Goal: Task Accomplishment & Management: Complete application form

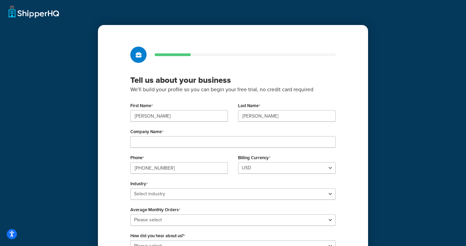
scroll to position [48, 0]
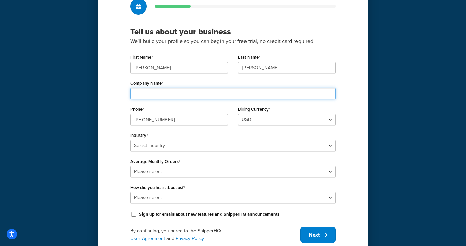
click at [191, 94] on input "Company Name" at bounding box center [232, 93] width 205 height 11
type input "L&F Universal Goods LLC"
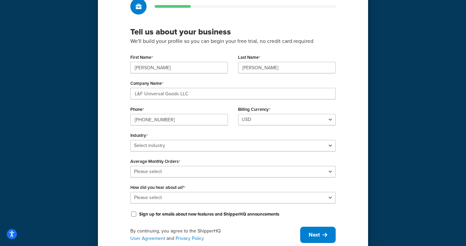
click at [122, 111] on div "Tell us about your business We'll build your profile so you can begin your free…" at bounding box center [233, 120] width 270 height 287
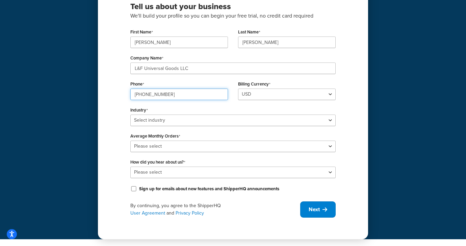
click at [183, 95] on input "786-567-7399" at bounding box center [179, 93] width 98 height 11
type input "7863071544"
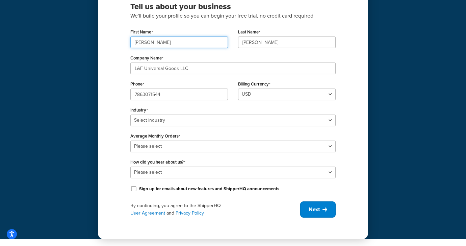
click at [163, 44] on input "Luis" at bounding box center [179, 41] width 98 height 11
type input "FABIAN"
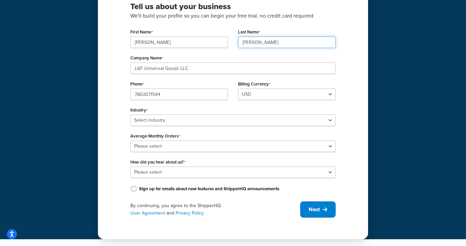
click at [246, 43] on input "Estrada" at bounding box center [287, 41] width 98 height 11
type input "LIMIA"
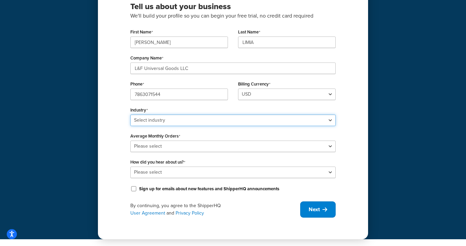
click at [187, 121] on select "Select industry Automotive Adult Agriculture Alcohol, Tobacco & CBD Arts & Craf…" at bounding box center [232, 119] width 205 height 11
select select "24"
click at [130, 114] on select "Select industry Automotive Adult Agriculture Alcohol, Tobacco & CBD Arts & Craf…" at bounding box center [232, 119] width 205 height 11
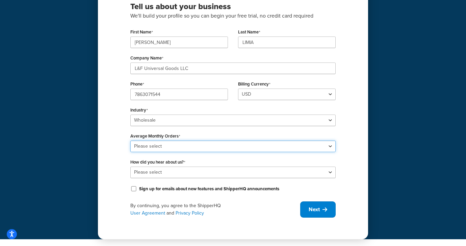
click at [149, 148] on select "Please select 0-500 501-1,000 1,001-10,000 10,001-20,000 Over 20,000" at bounding box center [232, 145] width 205 height 11
select select "1"
click at [130, 140] on select "Please select 0-500 501-1,000 1,001-10,000 10,001-20,000 Over 20,000" at bounding box center [232, 145] width 205 height 11
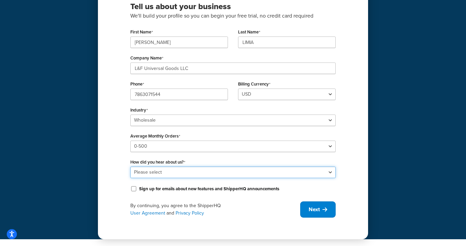
click at [155, 168] on select "Please select Online Search App Store or Marketplace Listing Referred by Agency…" at bounding box center [232, 171] width 205 height 11
select select "1"
click at [130, 166] on select "Please select Online Search App Store or Marketplace Listing Referred by Agency…" at bounding box center [232, 171] width 205 height 11
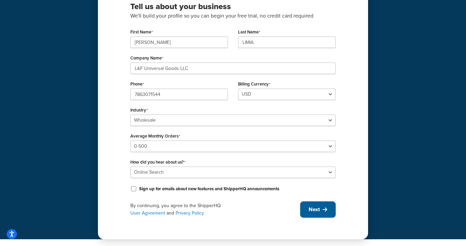
click at [320, 211] on button "Next" at bounding box center [317, 209] width 35 height 16
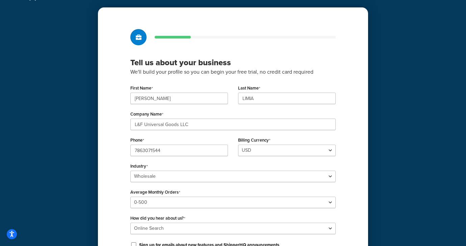
scroll to position [0, 0]
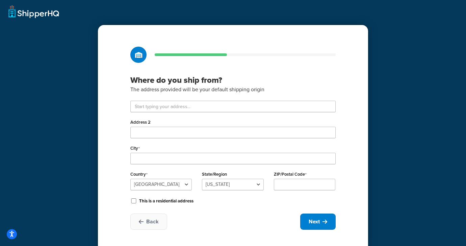
scroll to position [12, 0]
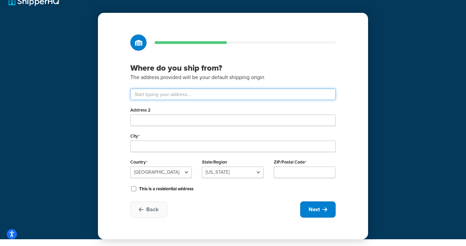
click at [251, 90] on input "text" at bounding box center [232, 93] width 205 height 11
type input "7000 SW 46TH ST"
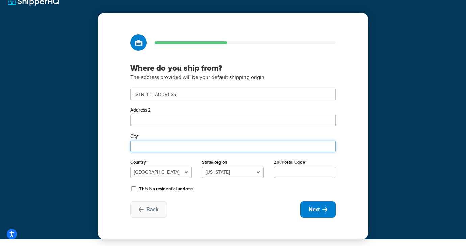
type input "Miami"
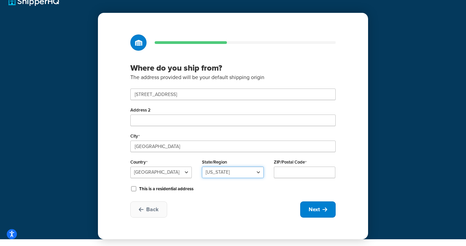
select select "9"
type input "33155"
click at [311, 211] on span "Next" at bounding box center [313, 208] width 11 height 7
select select "1"
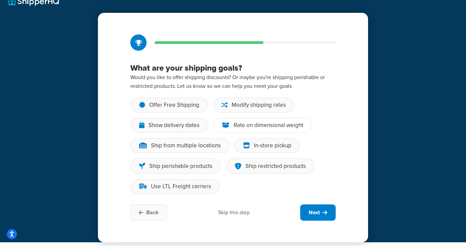
click at [244, 127] on div "Rate on dimensional weight" at bounding box center [268, 125] width 70 height 7
click at [0, 0] on input "Rate on dimensional weight" at bounding box center [0, 0] width 0 height 0
click at [251, 106] on div "Modify shipping rates" at bounding box center [258, 105] width 54 height 7
click at [0, 0] on input "Modify shipping rates" at bounding box center [0, 0] width 0 height 0
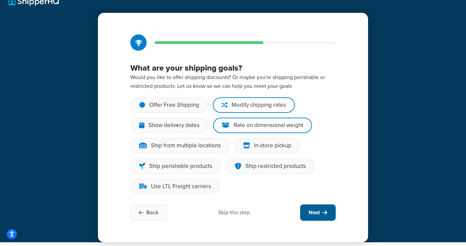
click at [316, 213] on span "Next" at bounding box center [313, 212] width 11 height 7
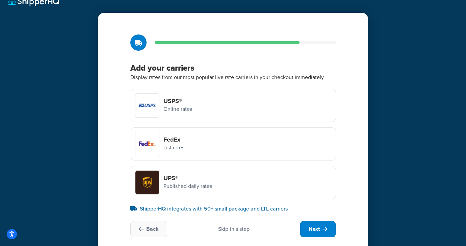
scroll to position [32, 0]
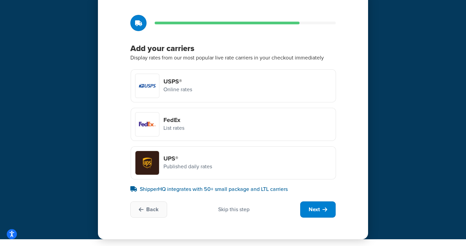
click at [158, 122] on div at bounding box center [147, 124] width 24 height 24
click at [0, 0] on input "FedEx List rates" at bounding box center [0, 0] width 0 height 0
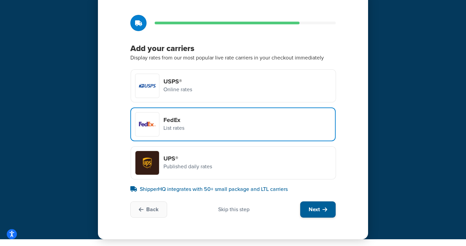
click at [324, 213] on button "Next" at bounding box center [317, 209] width 35 height 16
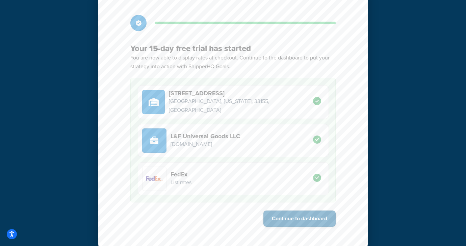
click at [288, 218] on button "Continue to dashboard" at bounding box center [299, 218] width 72 height 16
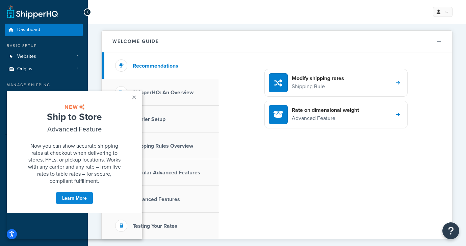
click at [276, 159] on div "Modify shipping rates Shipping Rule Rate on dimensional weight Advanced Feature" at bounding box center [335, 145] width 233 height 186
click at [133, 98] on link "×" at bounding box center [134, 97] width 12 height 12
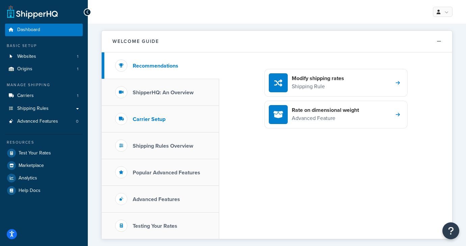
click at [169, 119] on li "Carrier Setup" at bounding box center [160, 119] width 117 height 27
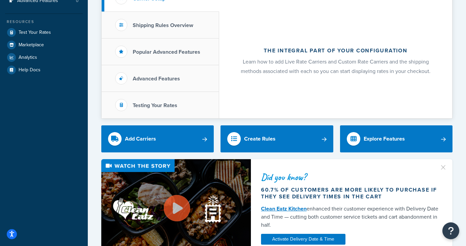
scroll to position [121, 0]
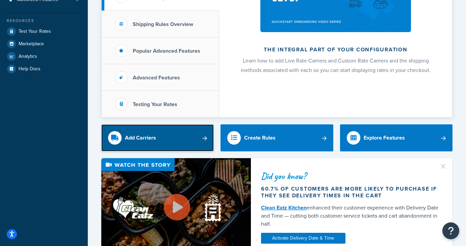
click at [175, 142] on link "Add Carriers" at bounding box center [157, 137] width 112 height 27
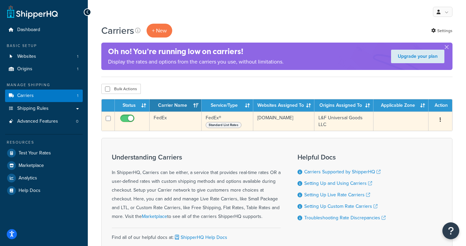
click at [233, 123] on span "Standard List Rates" at bounding box center [223, 125] width 36 height 6
click at [442, 122] on button "button" at bounding box center [439, 119] width 9 height 11
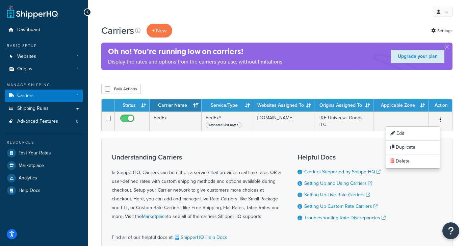
click at [293, 145] on div "Understanding Carriers In ShipperHQ, Carriers can be either, a service that pro…" at bounding box center [276, 200] width 351 height 125
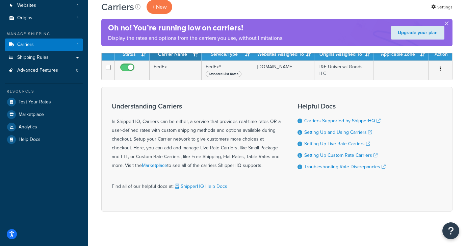
scroll to position [57, 0]
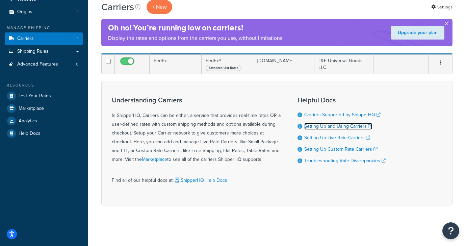
click at [347, 127] on link "Setting Up and Using Carriers" at bounding box center [338, 125] width 68 height 7
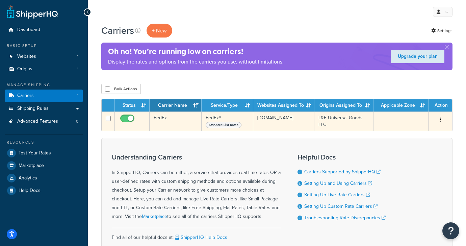
click at [441, 121] on button "button" at bounding box center [439, 119] width 9 height 11
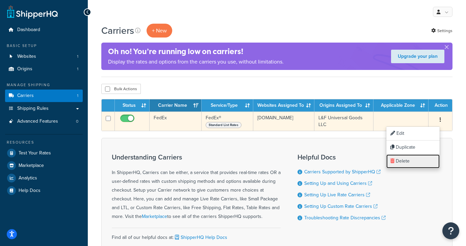
click at [405, 163] on link "Delete" at bounding box center [412, 161] width 53 height 14
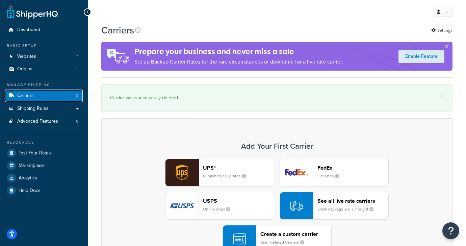
click at [57, 97] on link "Carriers 0" at bounding box center [44, 95] width 78 height 12
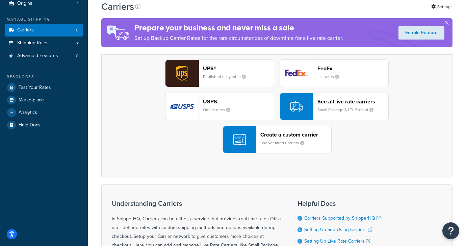
click at [335, 106] on div "See all live rate carriers Small Package & LTL Freight" at bounding box center [352, 106] width 71 height 16
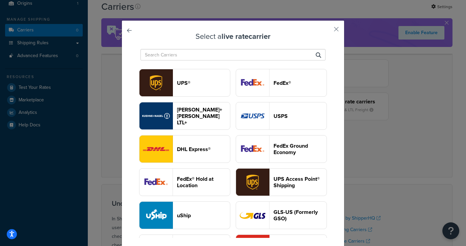
click at [278, 81] on header "FedEx®" at bounding box center [299, 83] width 53 height 6
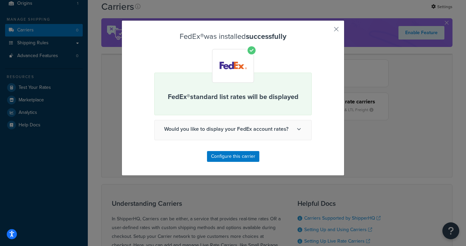
click at [248, 133] on span "Would you like to display your FedEx account rates?" at bounding box center [233, 129] width 157 height 18
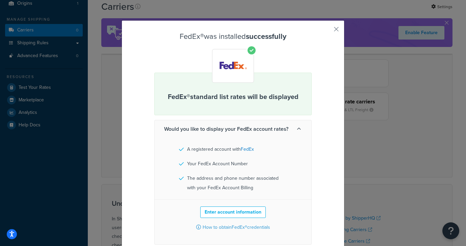
scroll to position [34, 0]
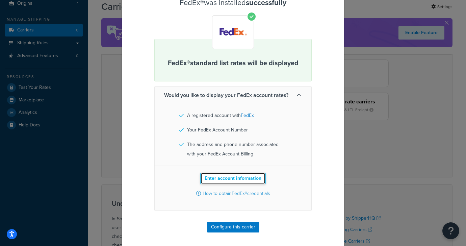
click at [236, 178] on button "Enter account information" at bounding box center [232, 177] width 65 height 11
select select "US"
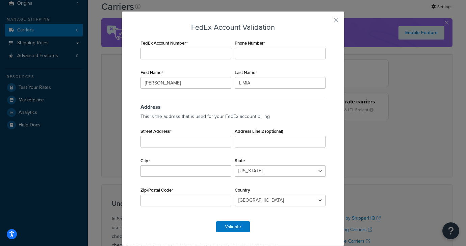
scroll to position [9, 0]
click at [177, 53] on input "FedEx Account Number" at bounding box center [185, 53] width 91 height 11
click at [327, 22] on button "button" at bounding box center [326, 23] width 2 height 2
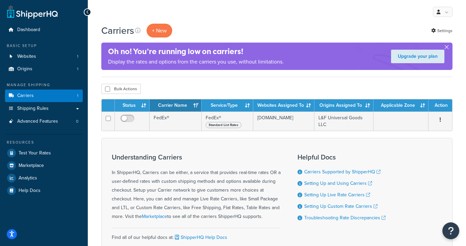
click at [447, 48] on button "button" at bounding box center [446, 49] width 2 height 2
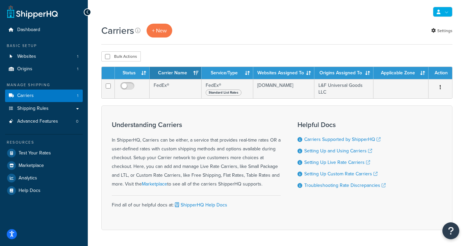
click at [446, 17] on link at bounding box center [443, 12] width 20 height 10
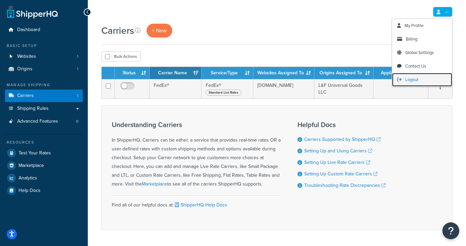
click at [414, 81] on span "Logout" at bounding box center [411, 79] width 13 height 6
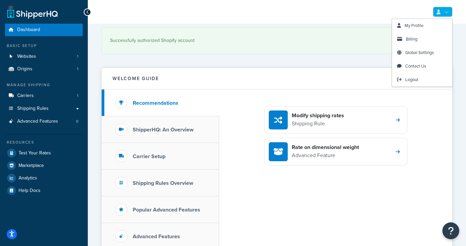
click at [447, 12] on link at bounding box center [443, 12] width 20 height 10
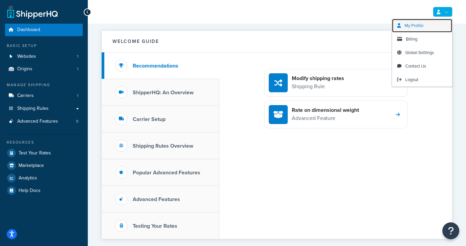
click at [424, 28] on link "My Profile" at bounding box center [422, 25] width 60 height 13
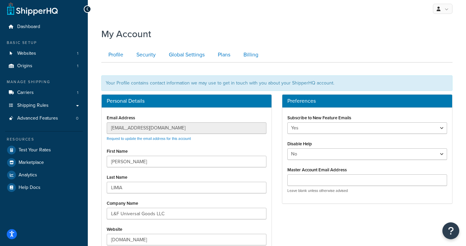
scroll to position [4, 0]
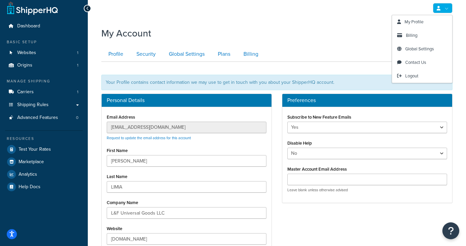
click at [442, 10] on link at bounding box center [443, 8] width 20 height 10
click at [416, 37] on span "Billing" at bounding box center [411, 35] width 11 height 6
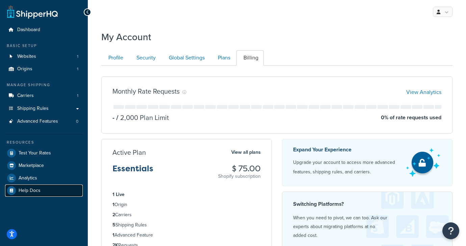
click at [43, 186] on link "Help Docs" at bounding box center [44, 190] width 78 height 12
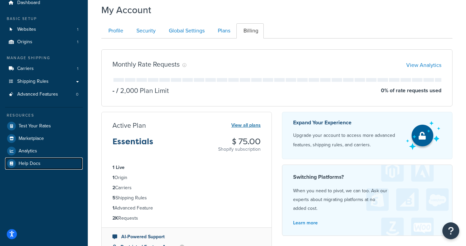
scroll to position [27, 0]
click at [244, 122] on link "View all plans" at bounding box center [245, 124] width 29 height 9
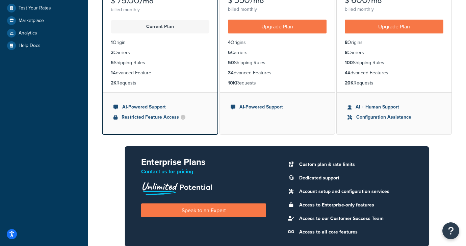
scroll to position [235, 0]
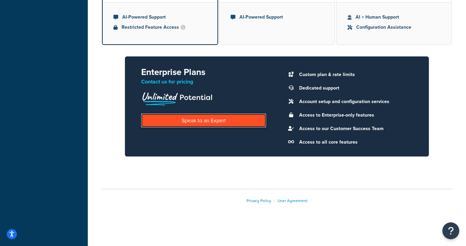
click at [234, 122] on link "Speak to an Expert" at bounding box center [203, 120] width 125 height 14
